Goal: Communication & Community: Ask a question

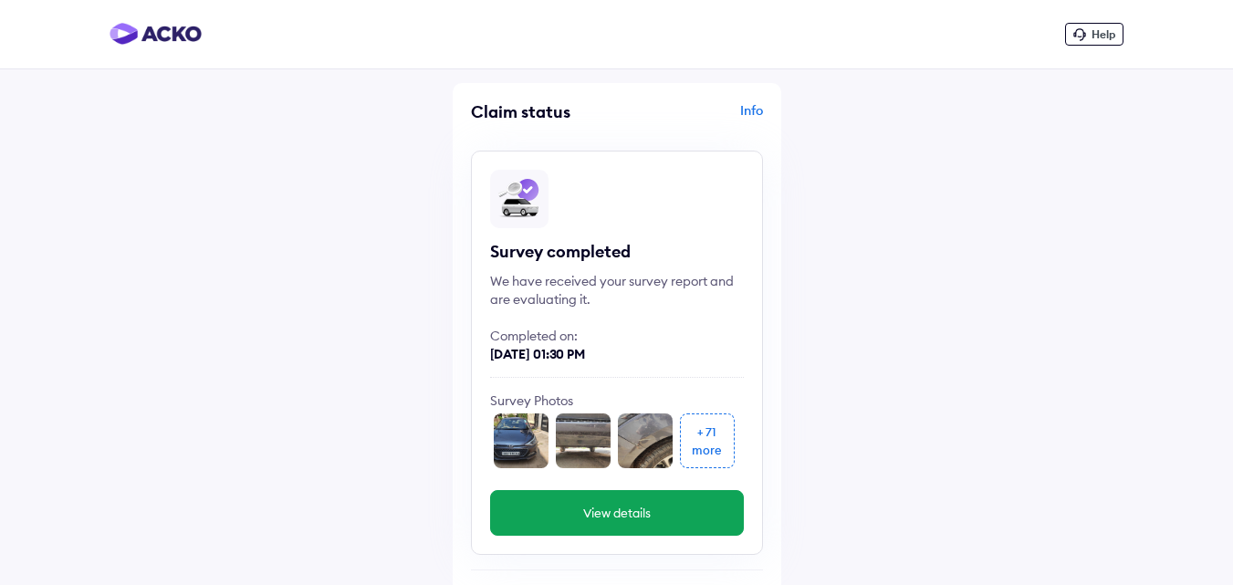
click at [613, 506] on button "View details" at bounding box center [617, 513] width 254 height 46
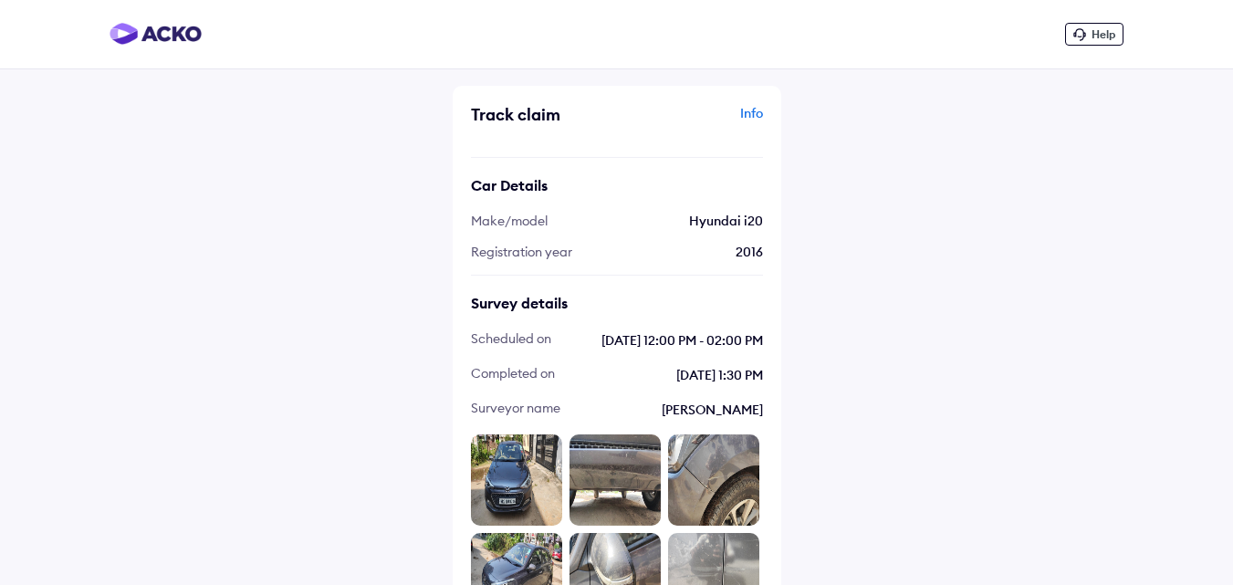
click at [756, 110] on div "Info" at bounding box center [693, 121] width 142 height 35
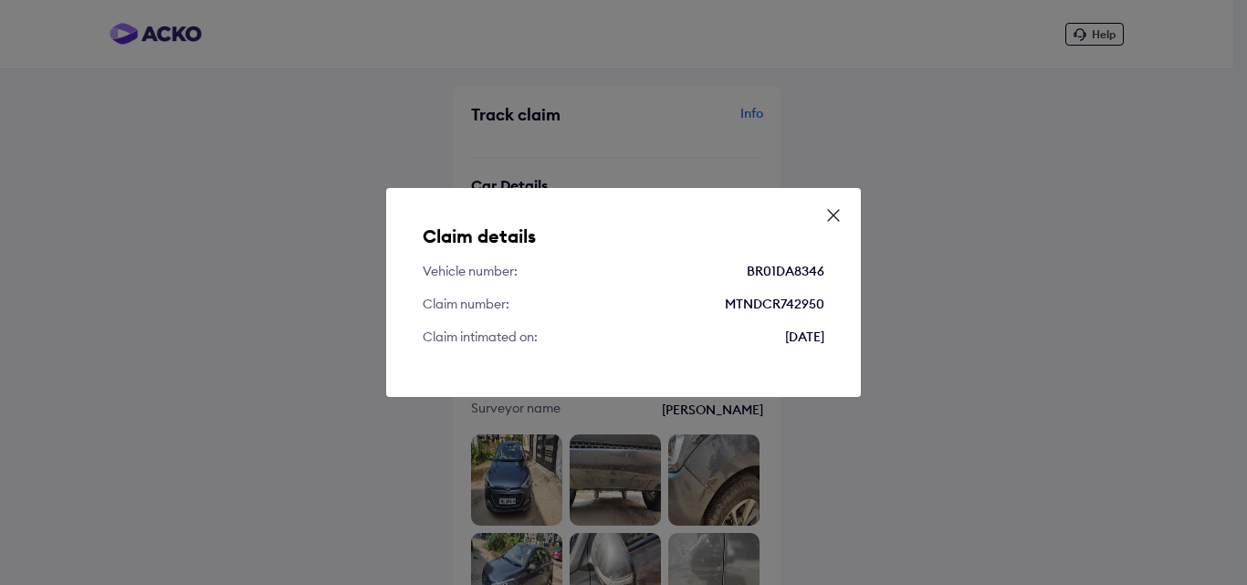
click at [834, 215] on icon at bounding box center [833, 215] width 18 height 18
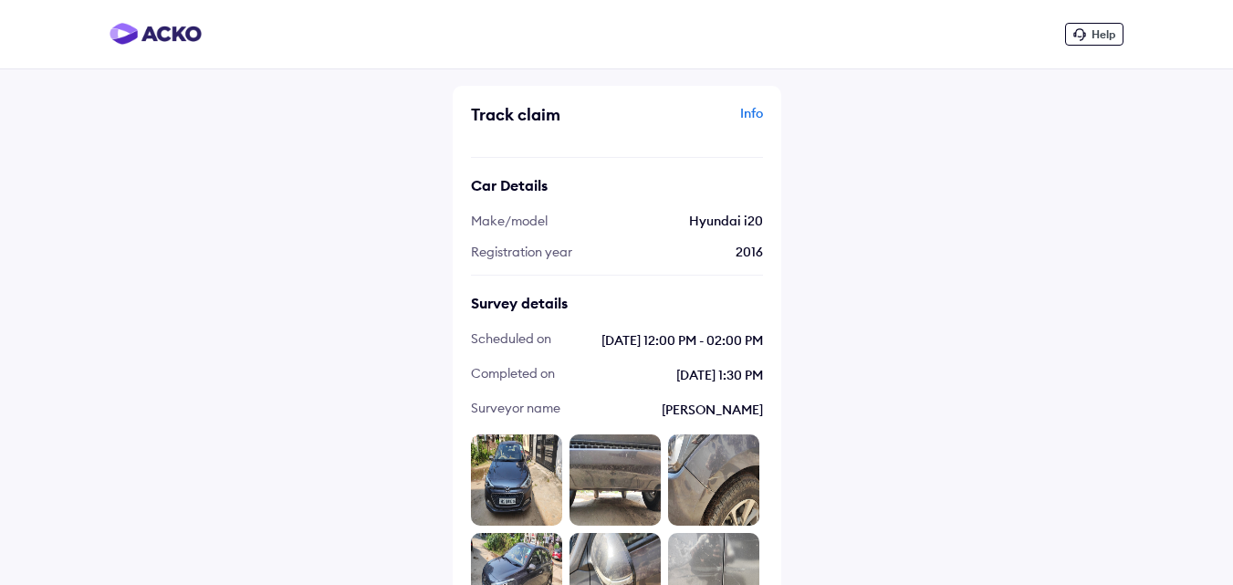
click at [1094, 26] on div "Help" at bounding box center [1094, 34] width 58 height 23
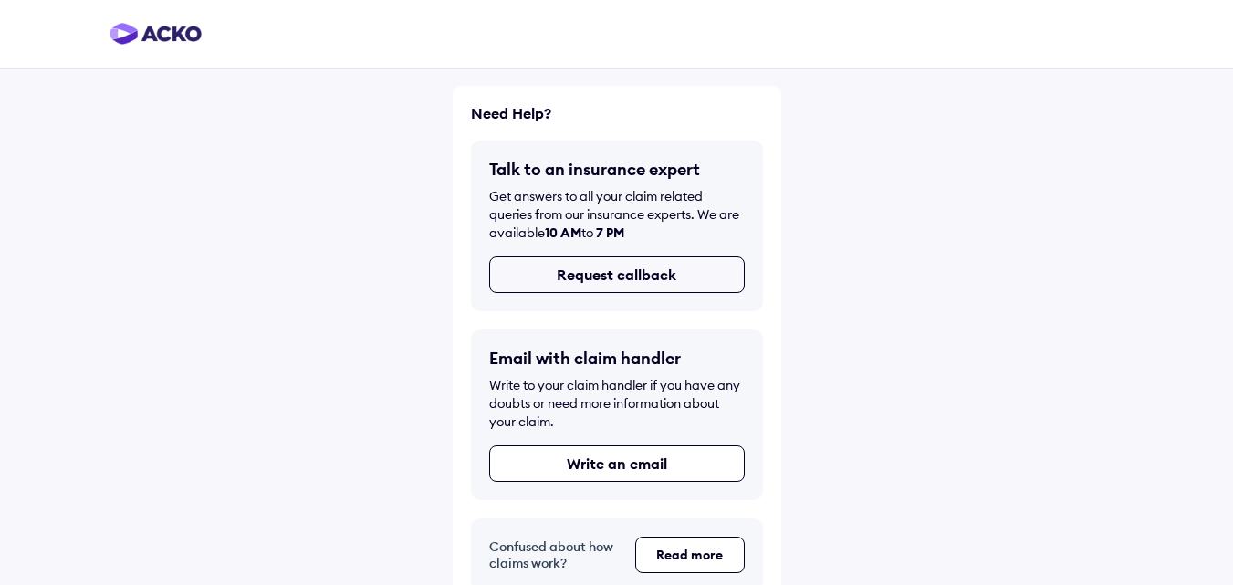
click at [644, 275] on button "Request callback" at bounding box center [617, 275] width 256 height 37
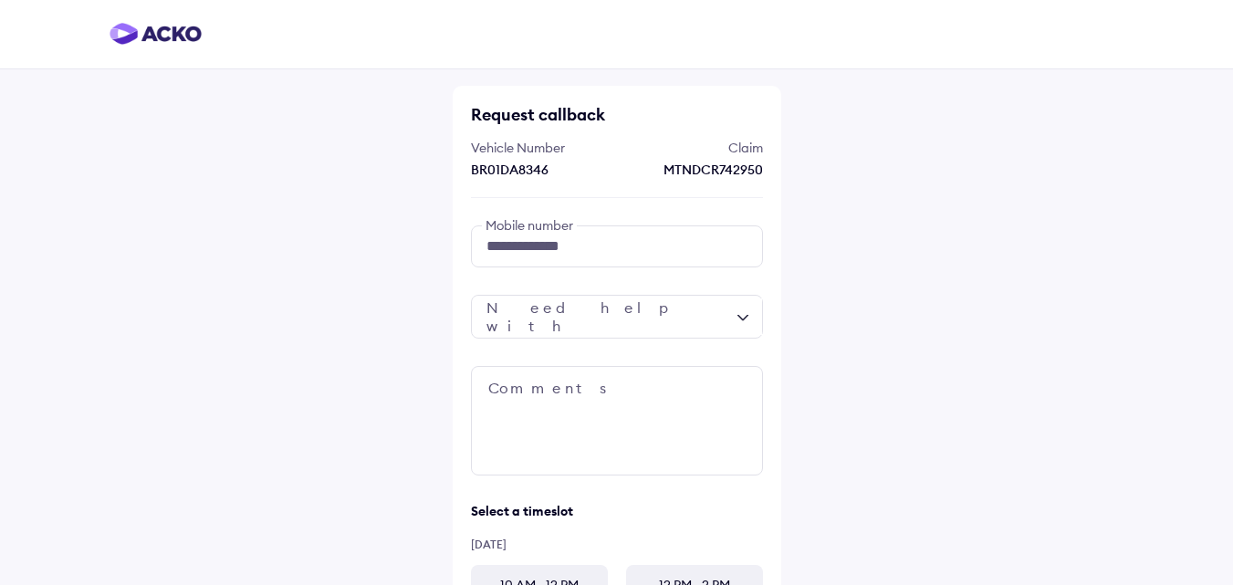
click at [618, 306] on div at bounding box center [617, 317] width 292 height 44
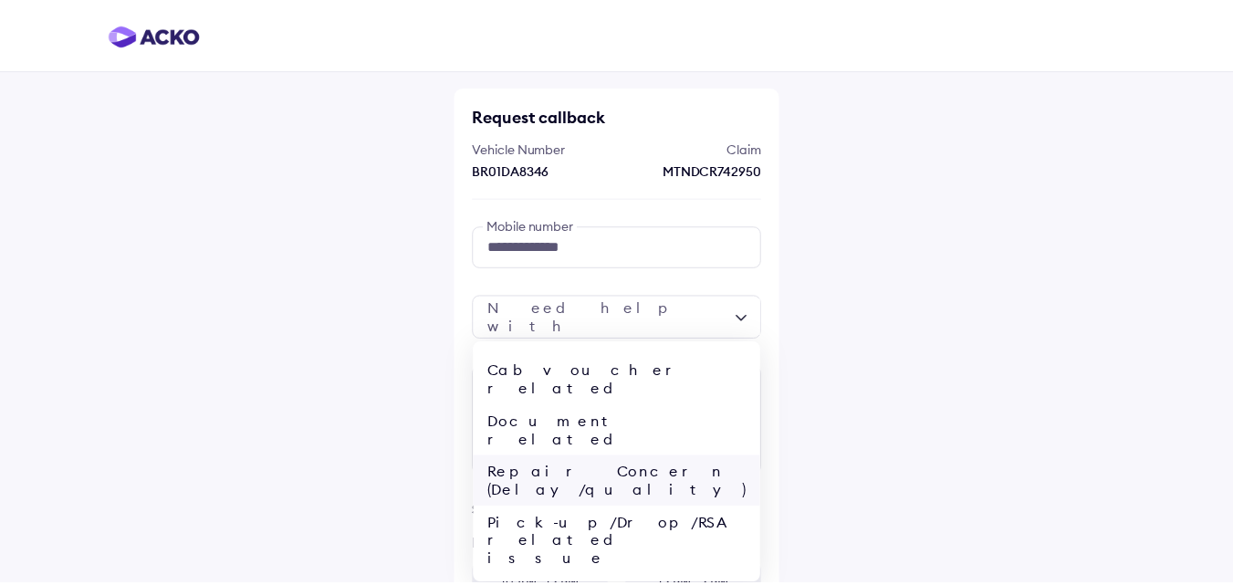
scroll to position [71, 0]
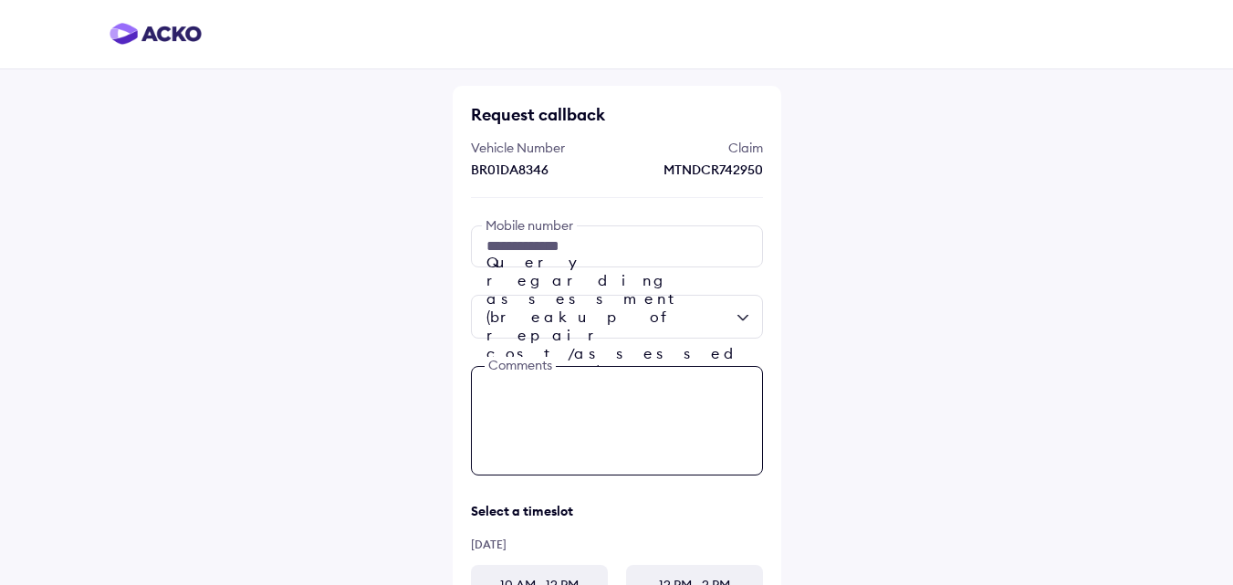
click at [604, 390] on textarea at bounding box center [617, 421] width 292 height 110
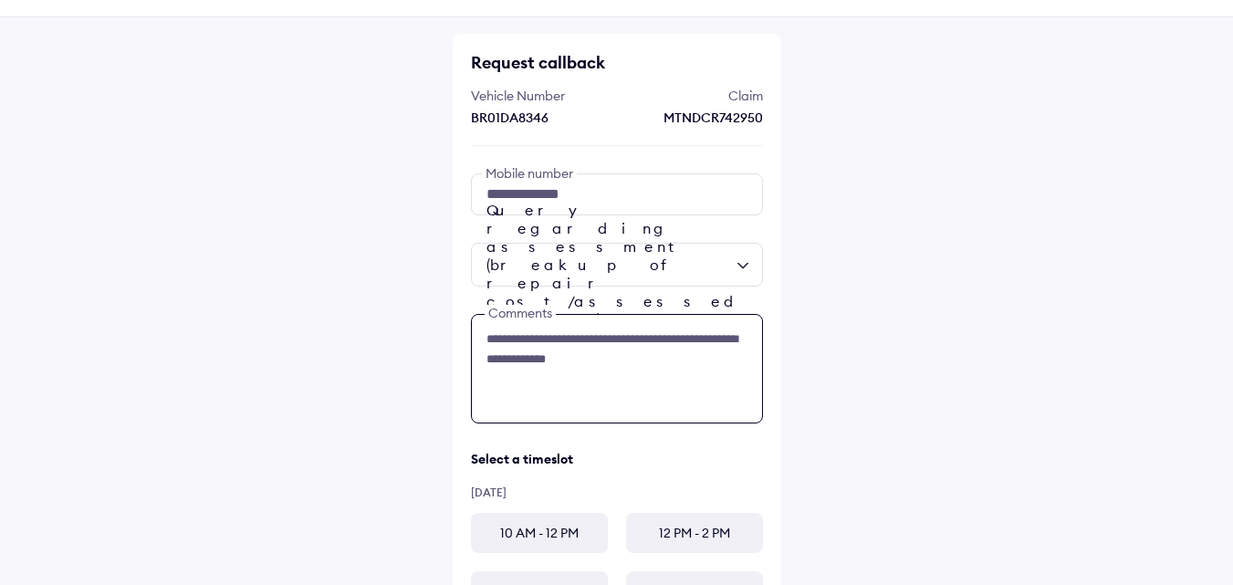
scroll to position [214, 0]
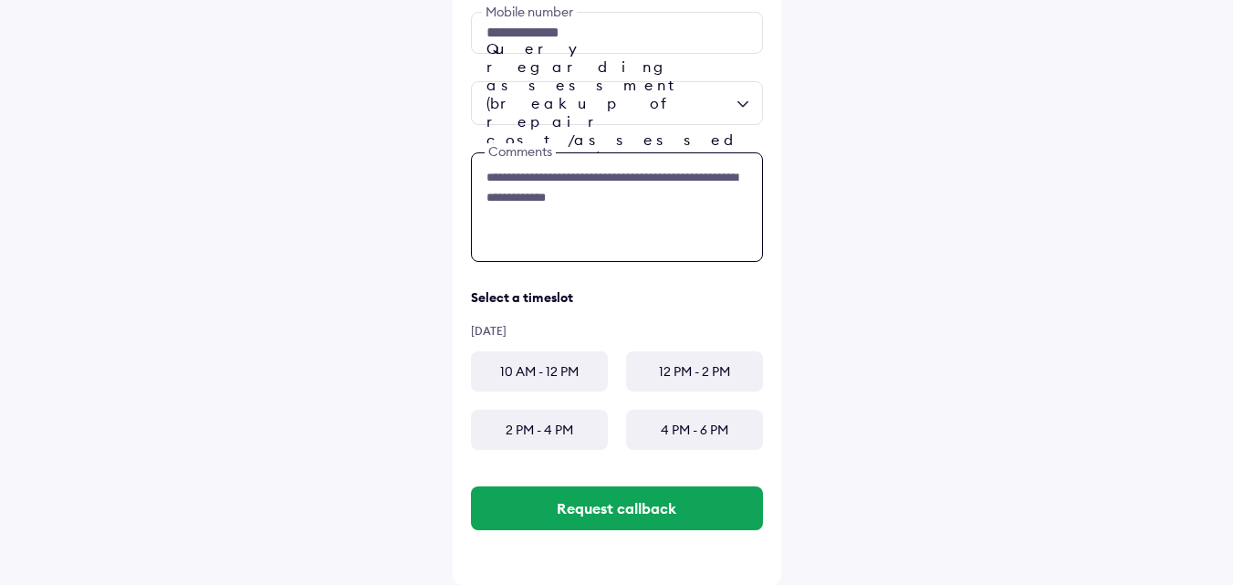
type textarea "**********"
click at [536, 367] on div "10 AM - 12 PM" at bounding box center [539, 371] width 137 height 40
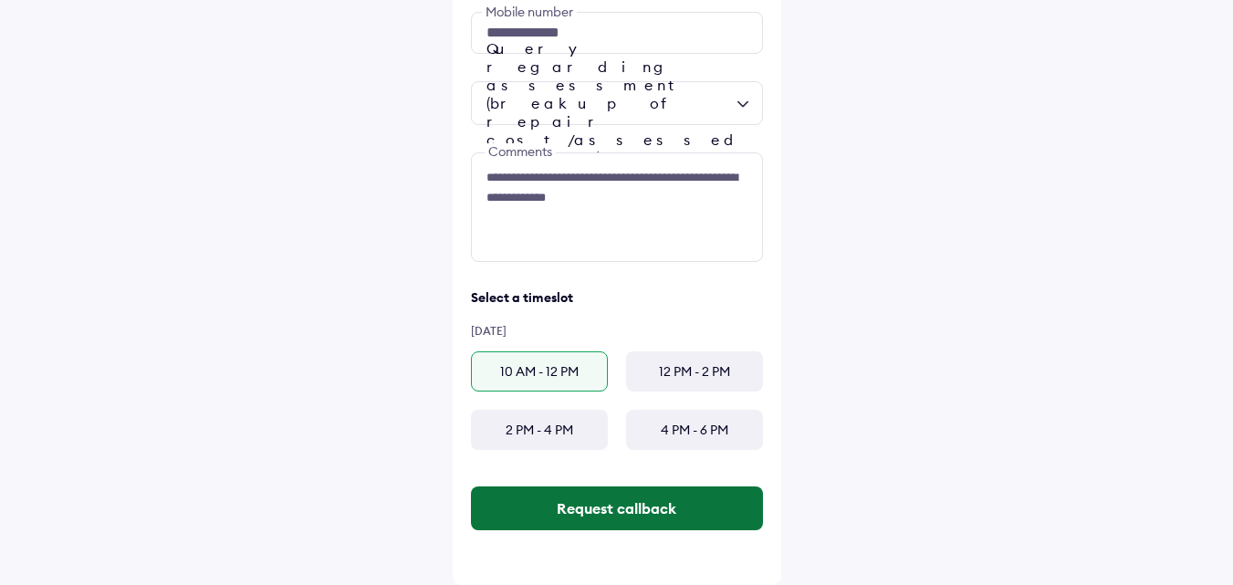
click at [583, 500] on button "Request callback" at bounding box center [617, 509] width 292 height 44
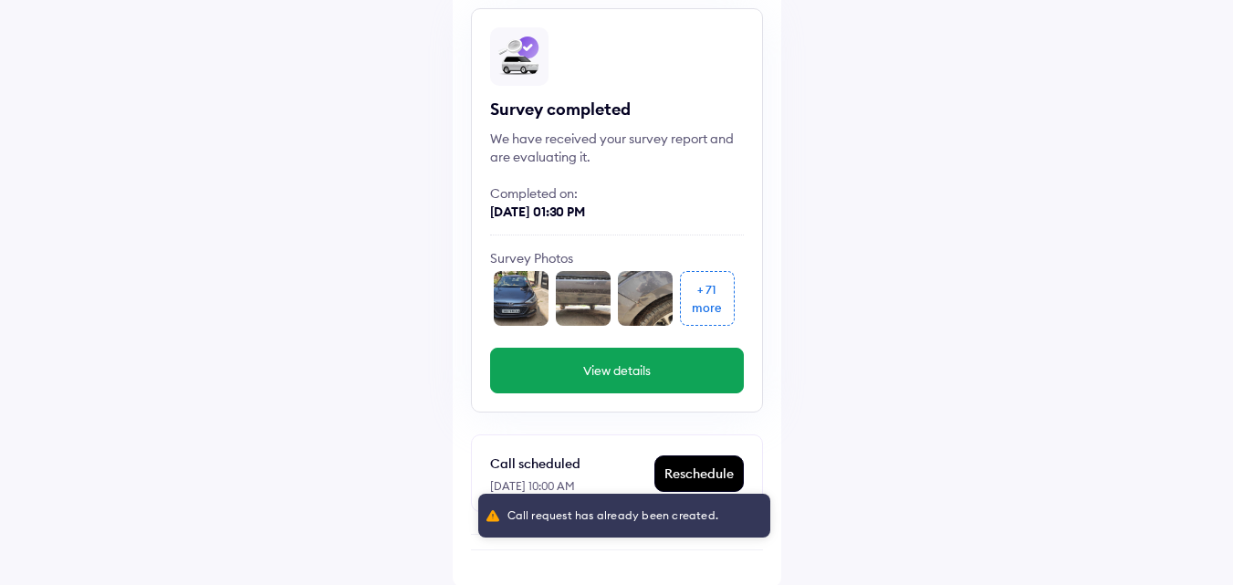
scroll to position [144, 0]
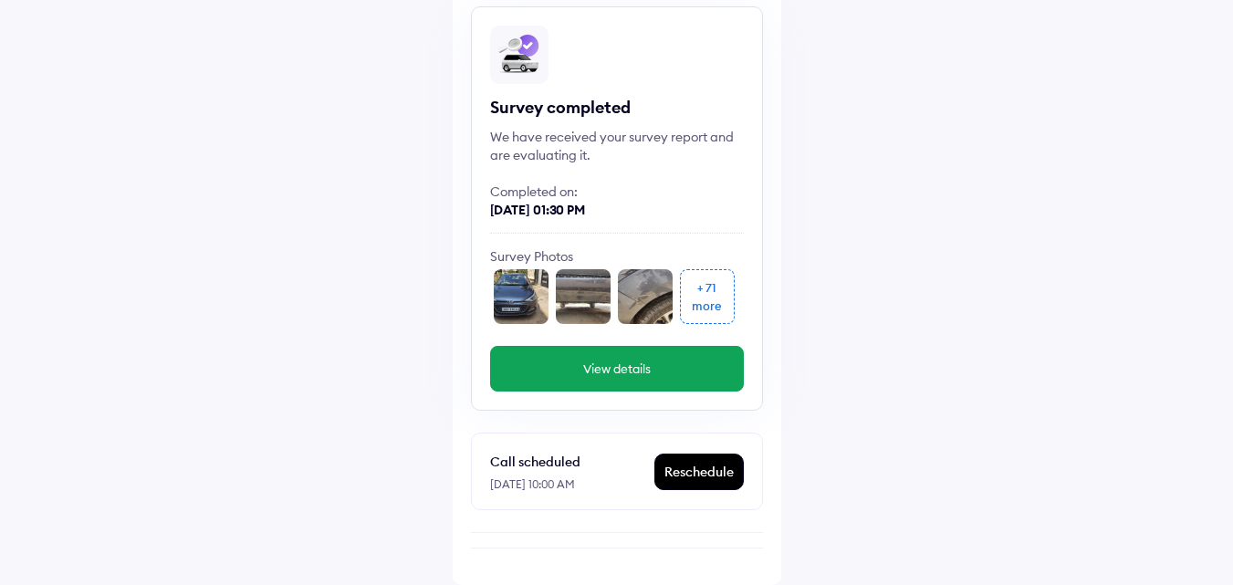
click at [716, 479] on div "Reschedule" at bounding box center [699, 472] width 88 height 35
